Goal: Task Accomplishment & Management: Use online tool/utility

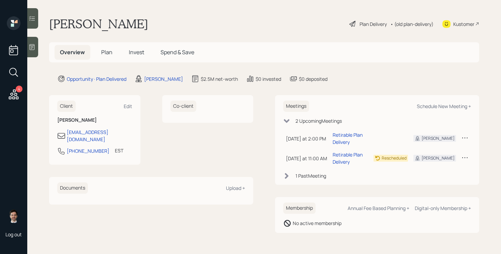
click at [372, 25] on div "Plan Delivery" at bounding box center [372, 23] width 27 height 7
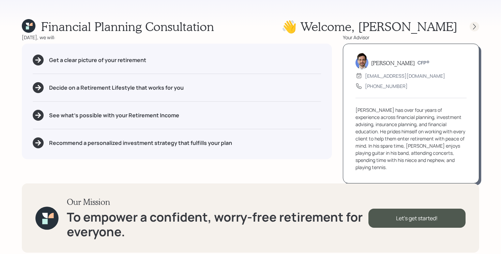
click at [474, 27] on icon at bounding box center [474, 26] width 7 height 7
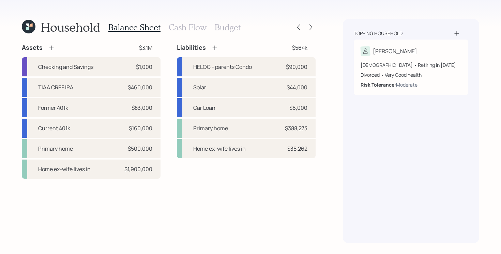
click at [181, 25] on h3 "Cash Flow" at bounding box center [188, 27] width 38 height 10
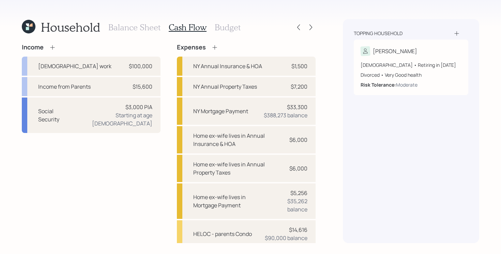
click at [234, 28] on h3 "Budget" at bounding box center [228, 27] width 26 height 10
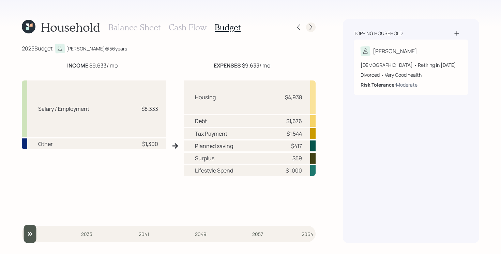
click at [312, 29] on icon at bounding box center [310, 27] width 7 height 7
